Goal: Information Seeking & Learning: Learn about a topic

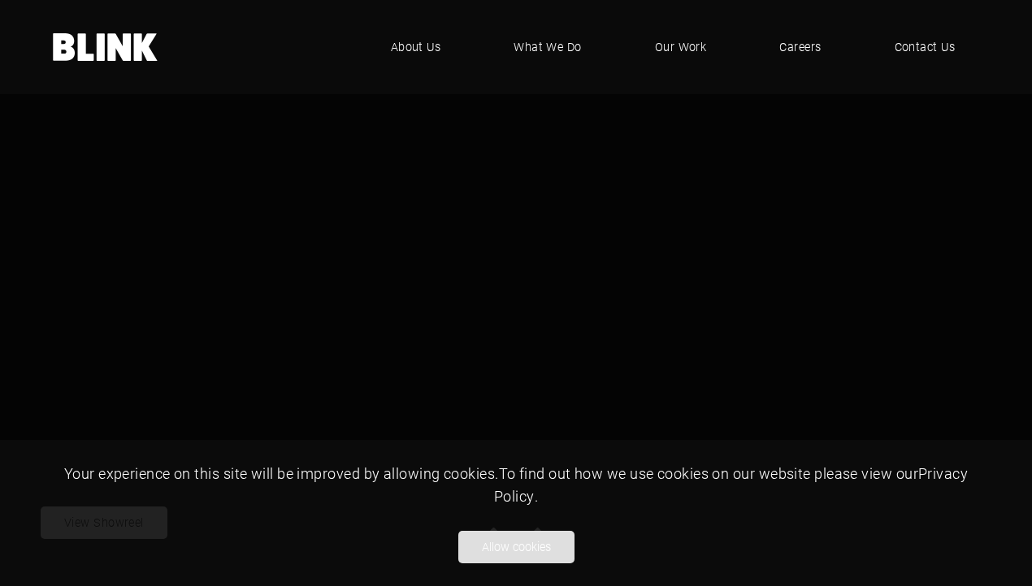
click at [521, 545] on button "Allow cookies" at bounding box center [516, 547] width 116 height 32
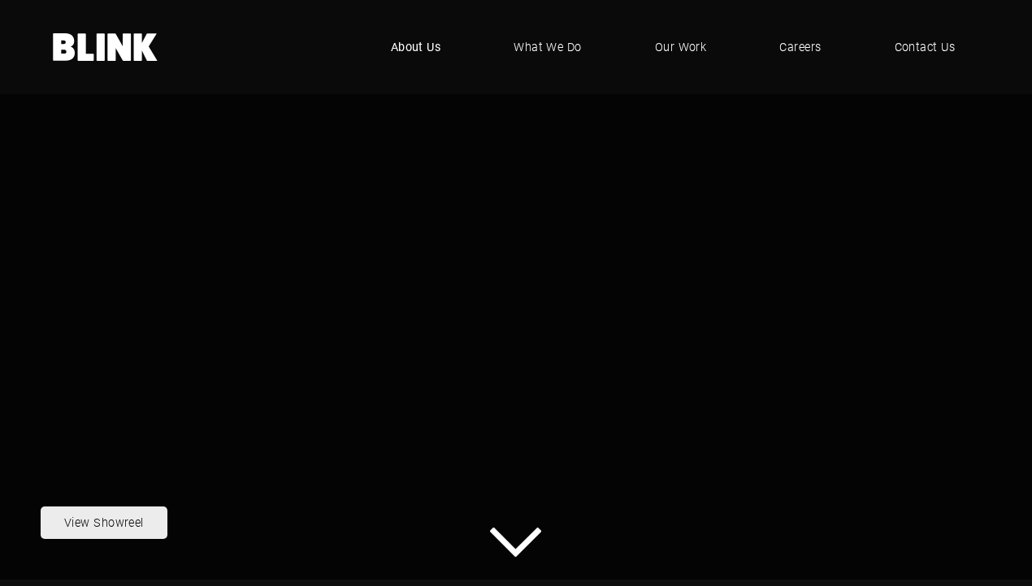
click at [417, 45] on span "About Us" at bounding box center [416, 47] width 50 height 18
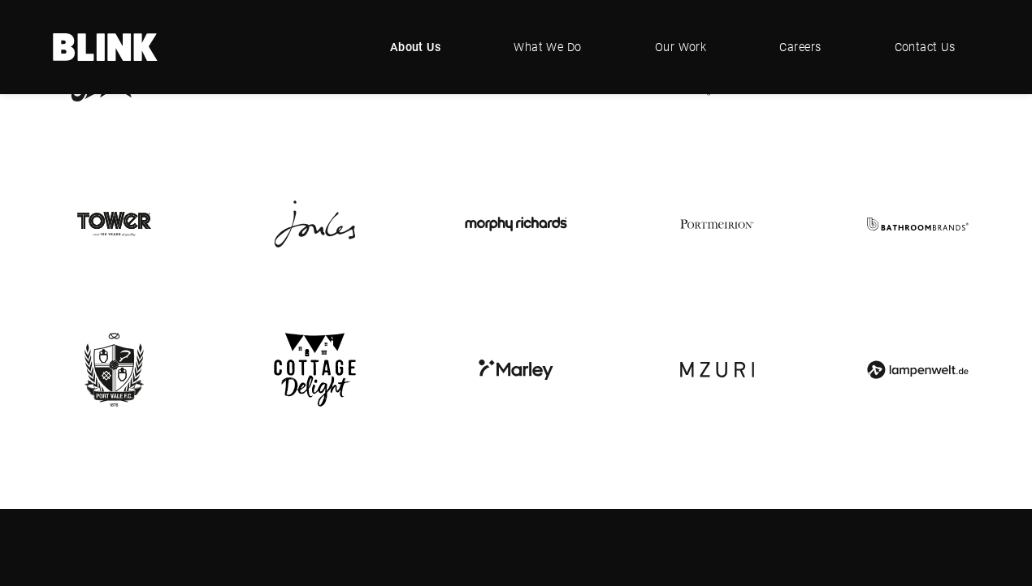
scroll to position [3169, 0]
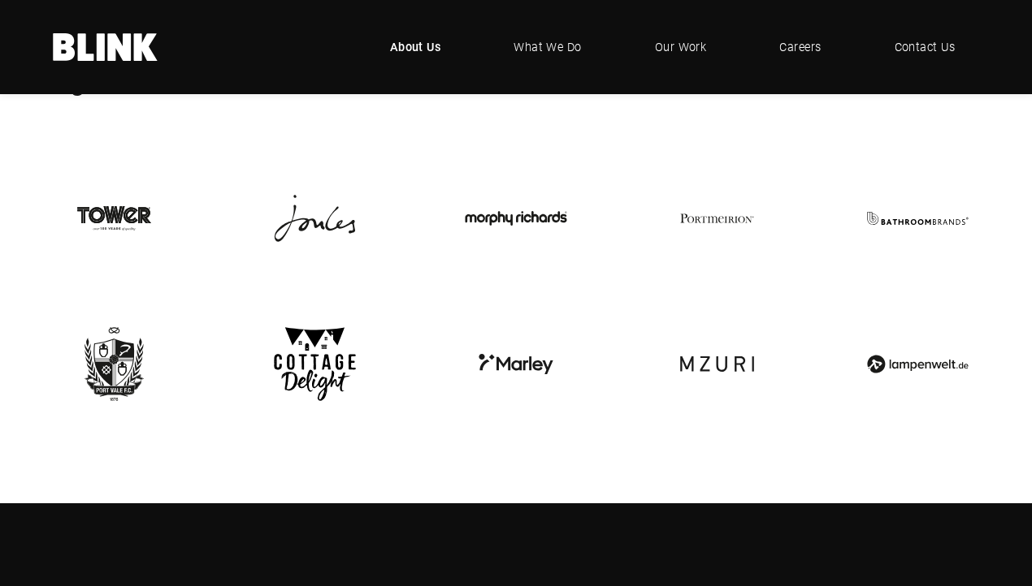
click at [502, 199] on img at bounding box center [515, 218] width 123 height 123
click at [502, 193] on img at bounding box center [515, 218] width 123 height 123
click at [679, 45] on span "Our Work" at bounding box center [681, 47] width 52 height 18
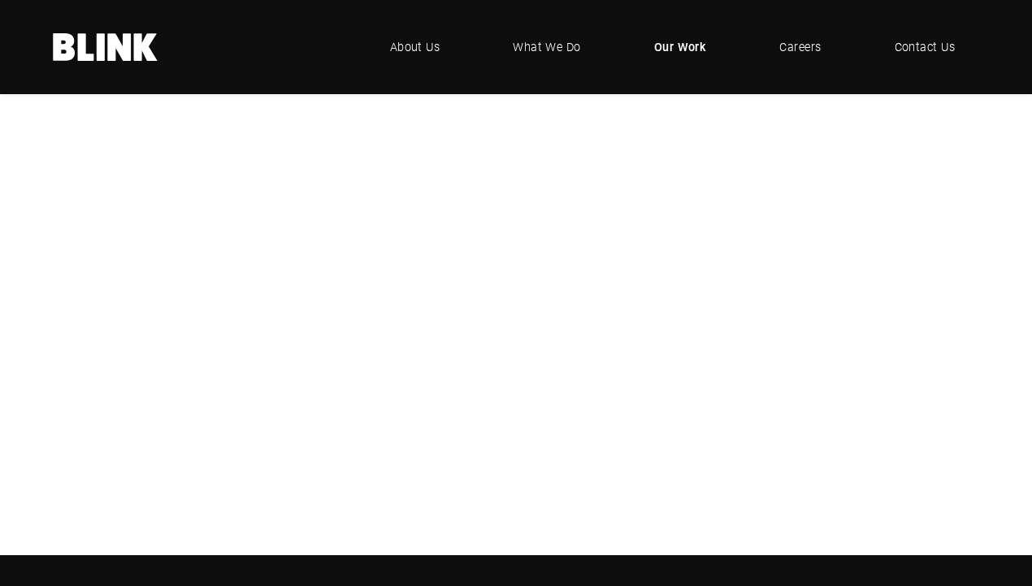
scroll to position [300, 0]
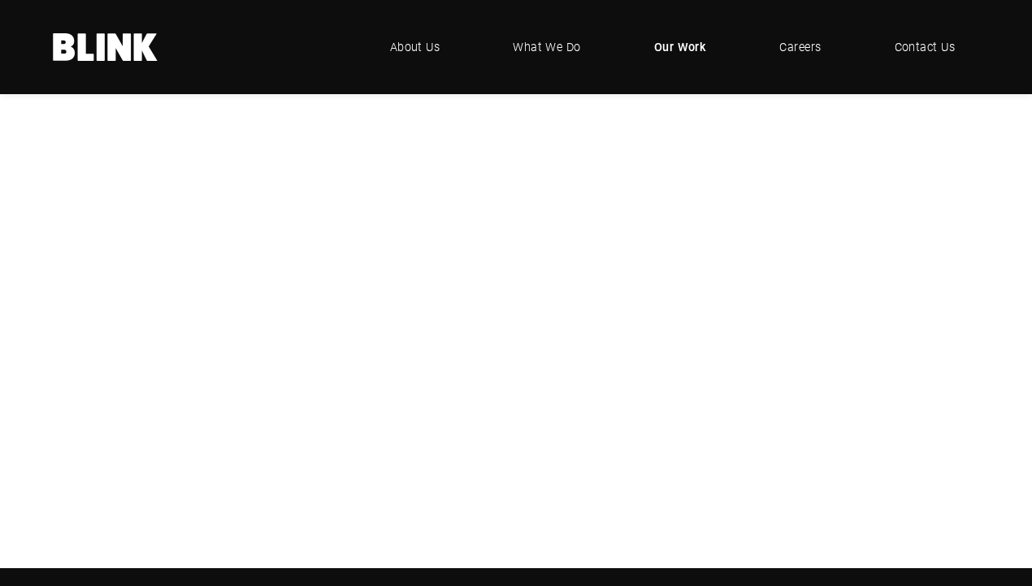
click at [0, 0] on div "Geepas" at bounding box center [0, 0] width 0 height 0
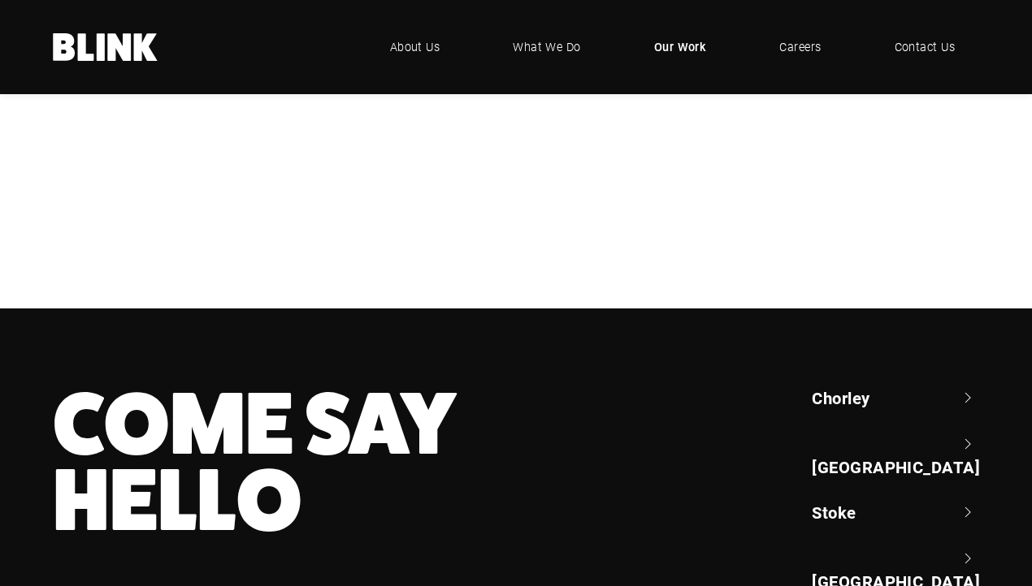
scroll to position [586, 0]
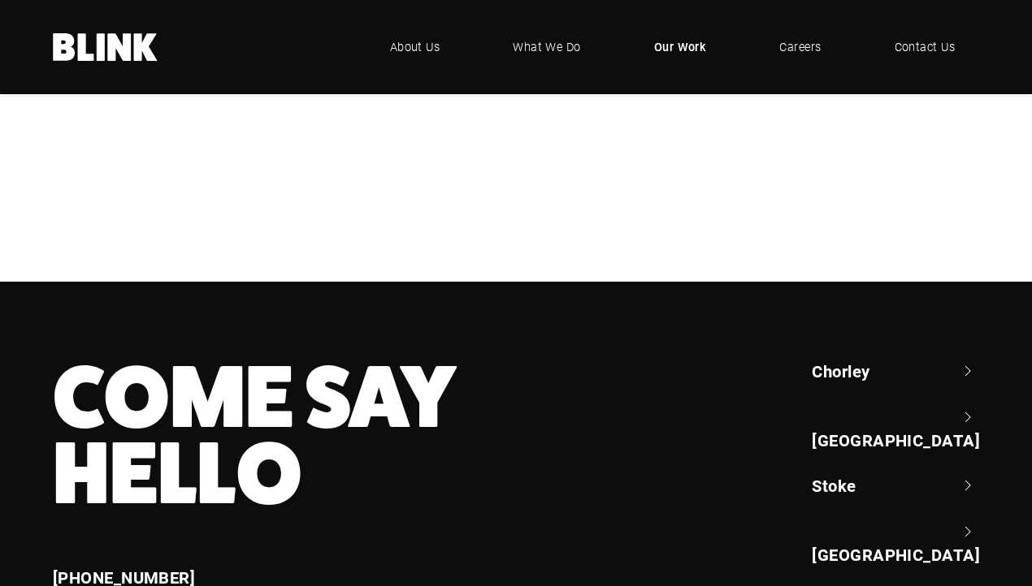
click at [0, 0] on div "NBrown" at bounding box center [0, 0] width 0 height 0
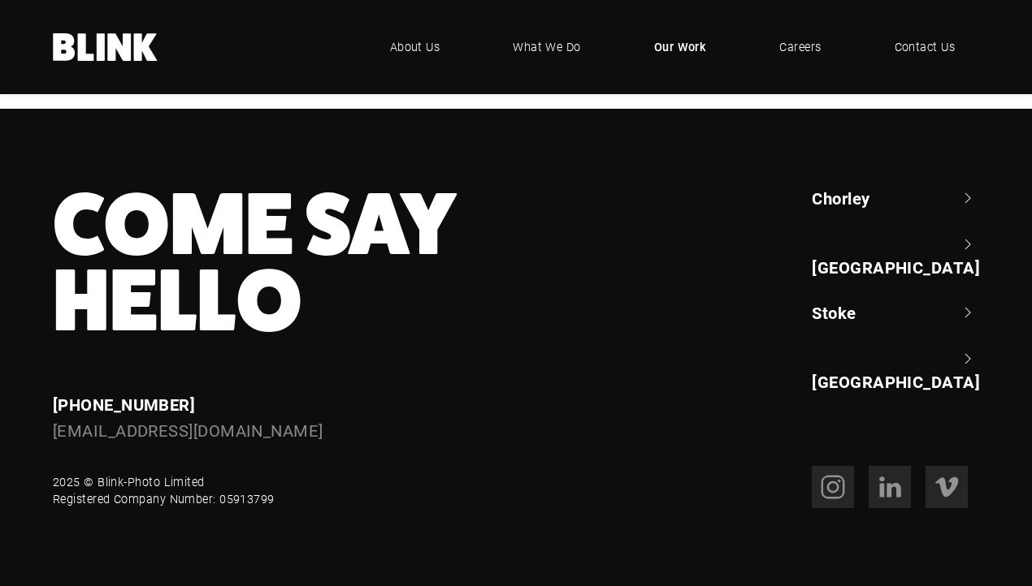
scroll to position [935, 0]
click at [0, 0] on div "Graham & Brown" at bounding box center [0, 0] width 0 height 0
click at [0, 0] on div "Swan" at bounding box center [0, 0] width 0 height 0
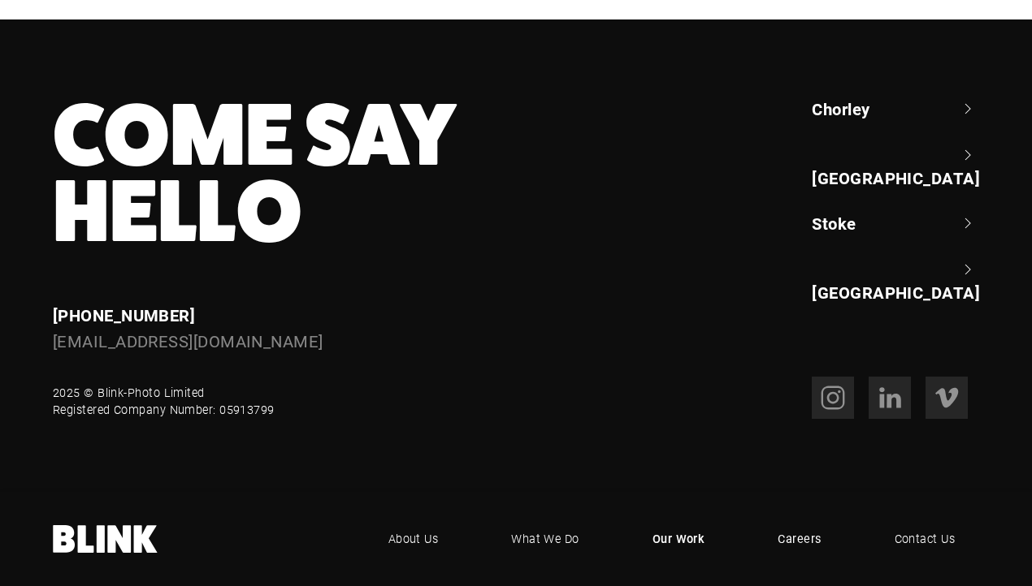
click at [806, 530] on span "Careers" at bounding box center [798, 539] width 43 height 18
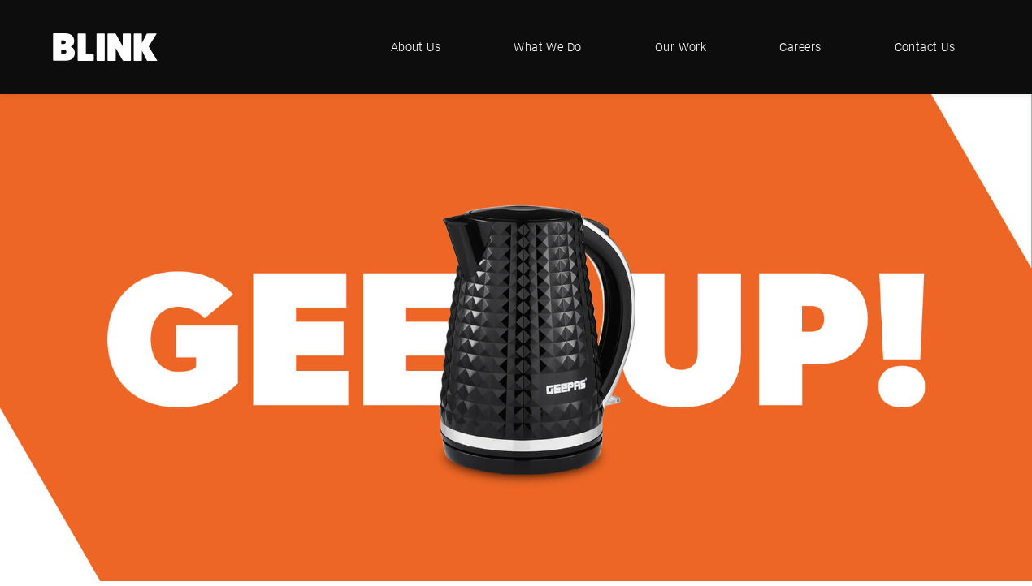
scroll to position [452, 926]
click at [727, 425] on img at bounding box center [516, 337] width 1032 height 487
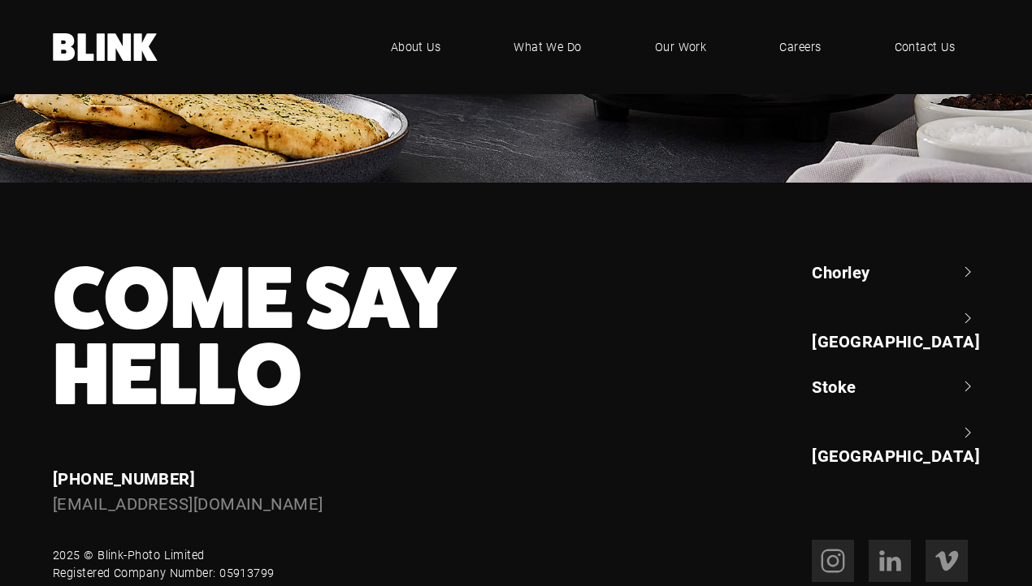
scroll to position [5461, 0]
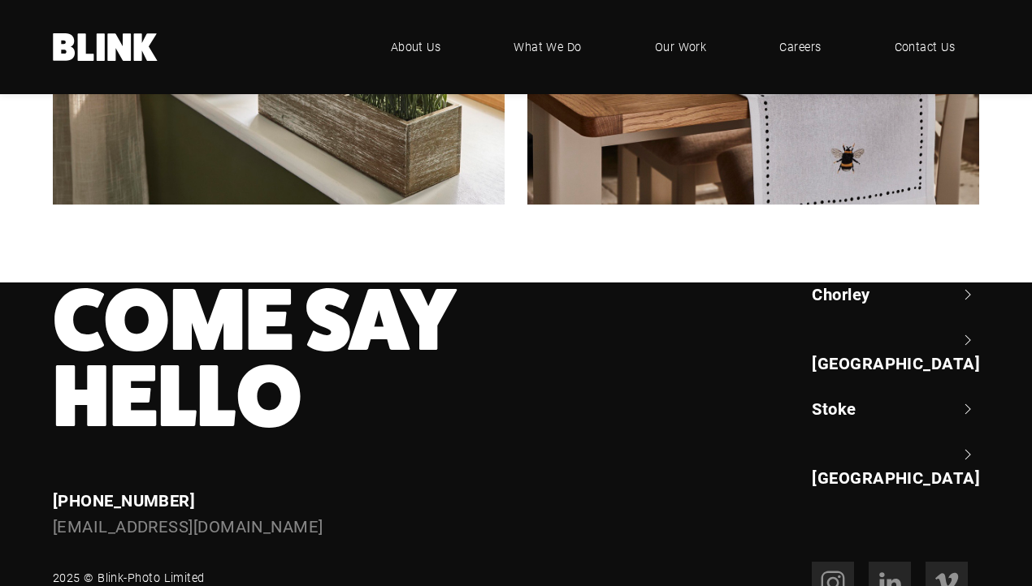
scroll to position [3178, 0]
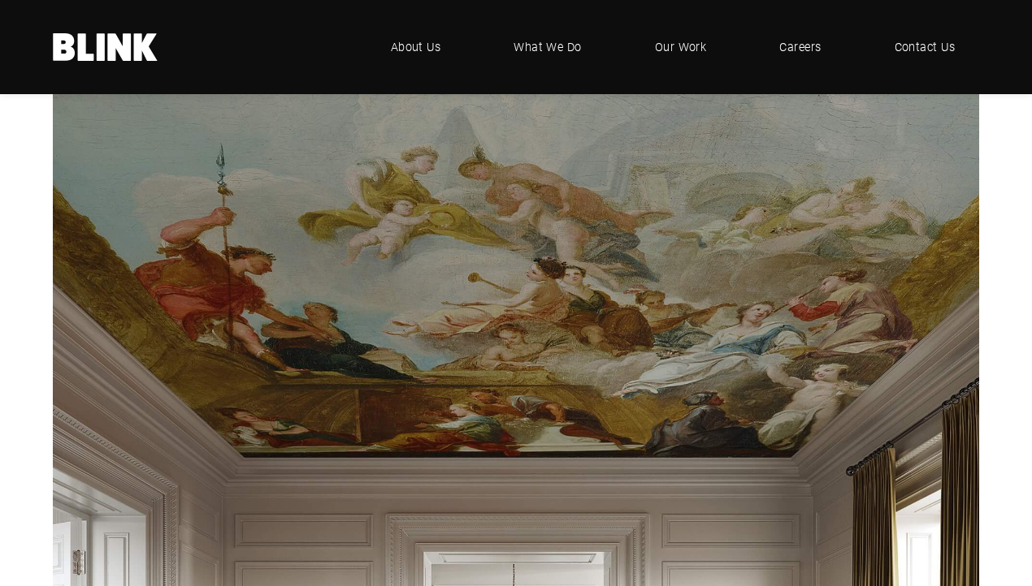
scroll to position [2724, 0]
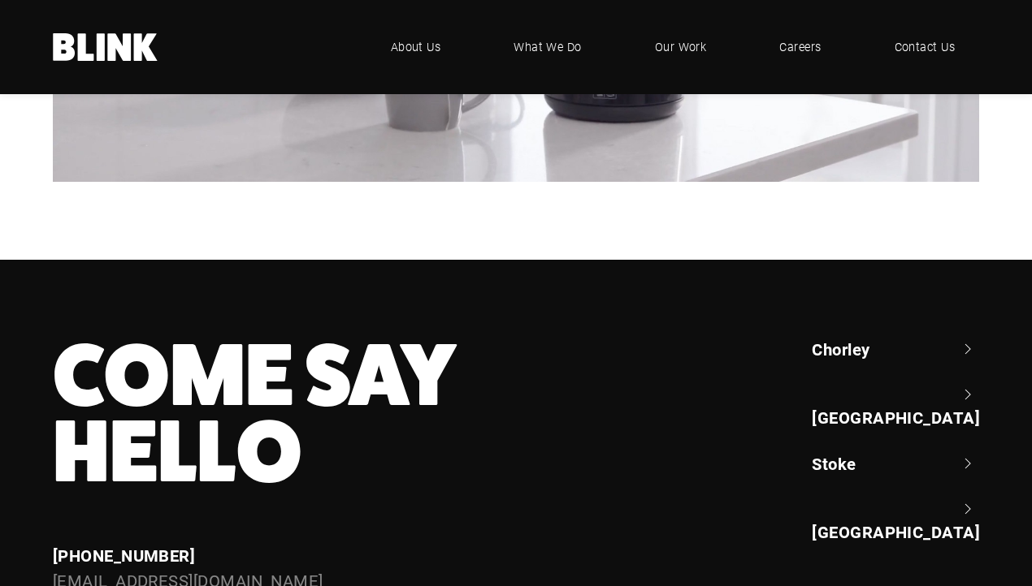
scroll to position [3970, 0]
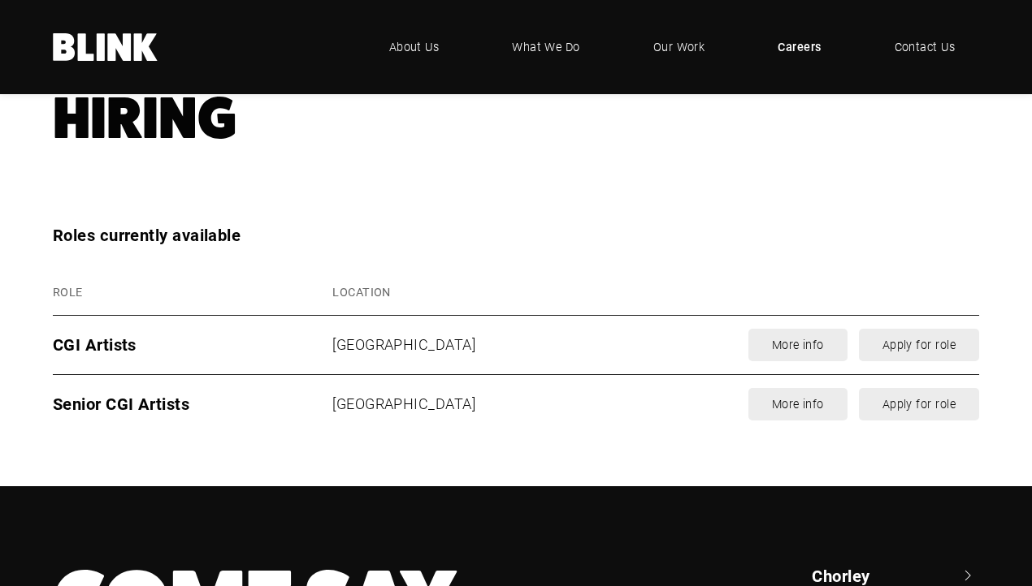
scroll to position [2202, 0]
